Goal: Contribute content

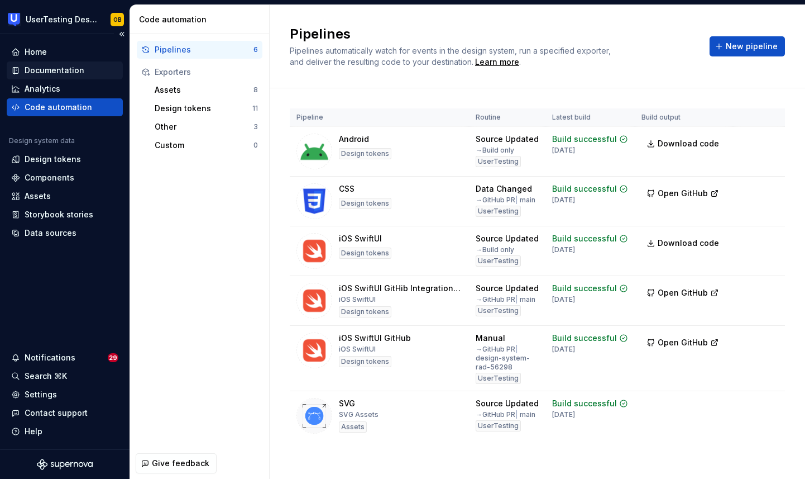
click at [54, 73] on div "Documentation" at bounding box center [55, 70] width 60 height 11
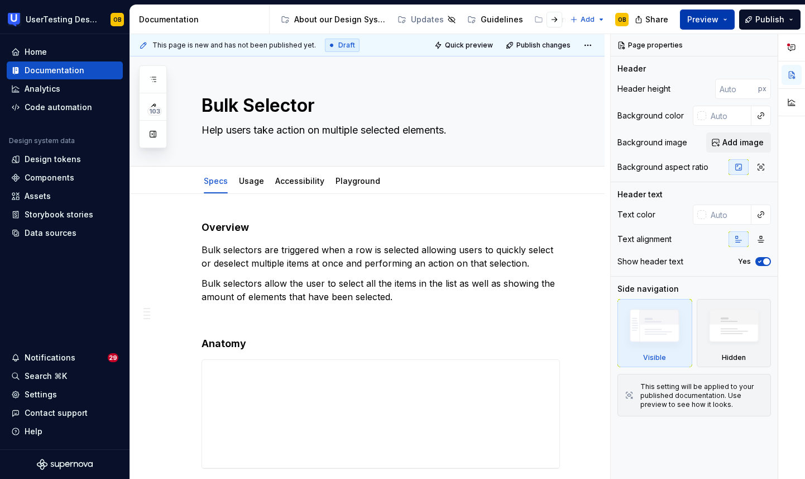
click at [704, 18] on span "Preview" at bounding box center [702, 19] width 31 height 11
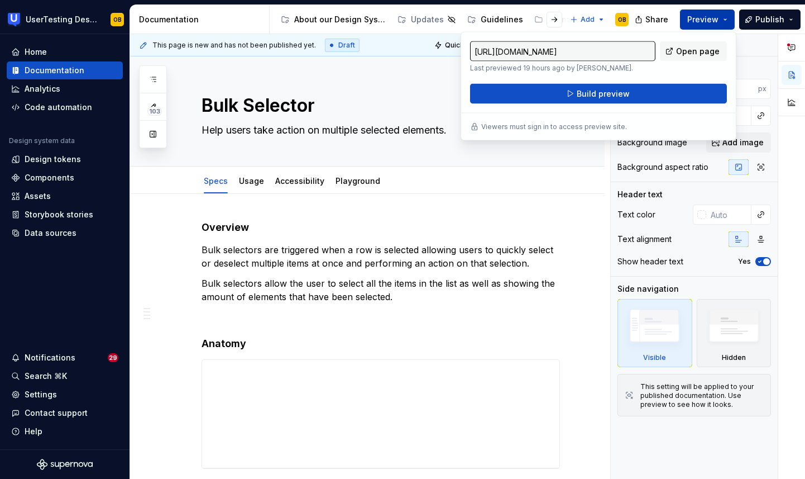
click at [704, 18] on span "Preview" at bounding box center [702, 19] width 31 height 11
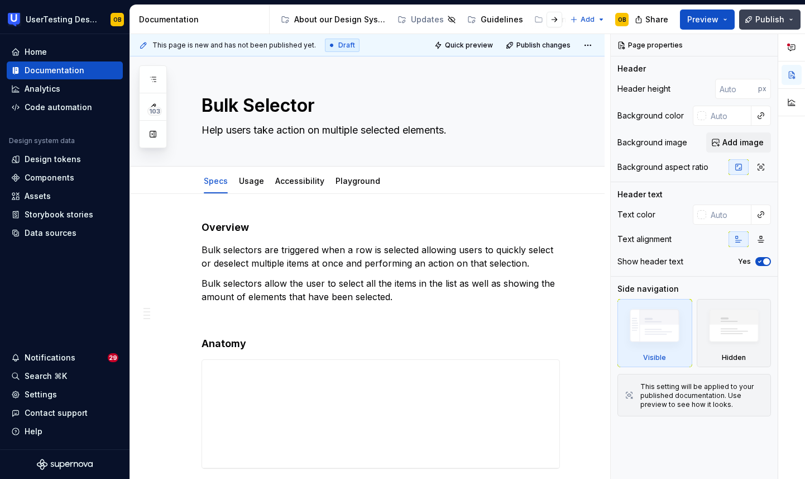
click at [765, 17] on span "Publish" at bounding box center [770, 19] width 29 height 11
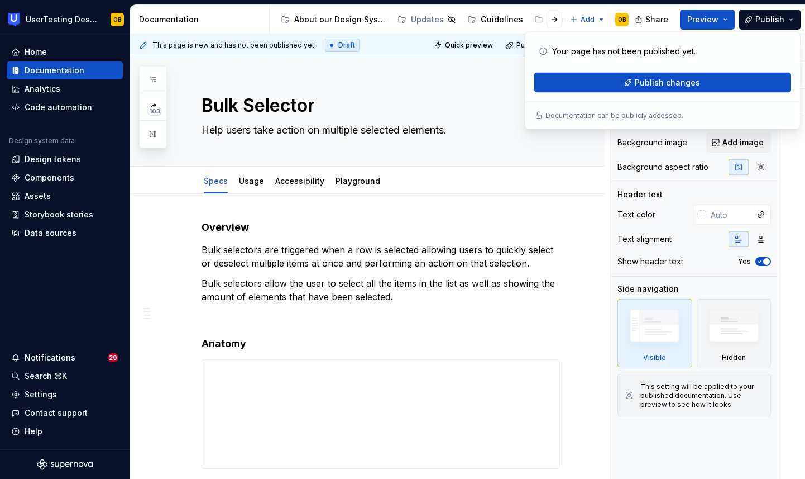
click at [670, 53] on p "Your page has not been published yet." at bounding box center [624, 51] width 144 height 11
click at [482, 68] on div "Edit header" at bounding box center [363, 75] width 466 height 20
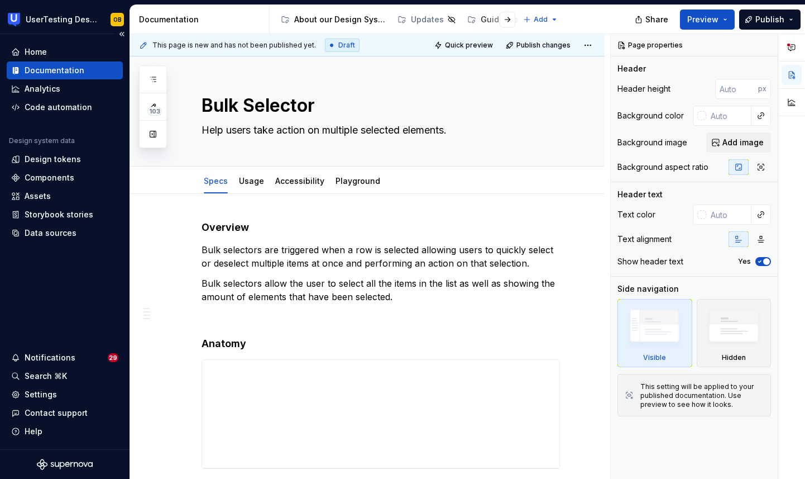
type textarea "*"
